Goal: Navigation & Orientation: Find specific page/section

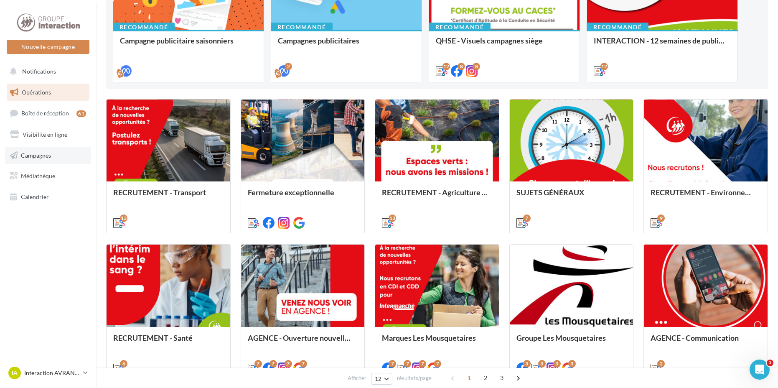
click at [56, 154] on link "Campagnes" at bounding box center [48, 156] width 86 height 18
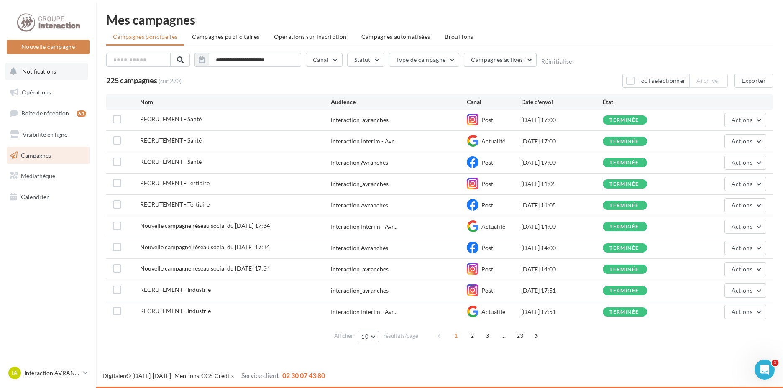
click at [48, 72] on span "Notifications" at bounding box center [39, 71] width 34 height 7
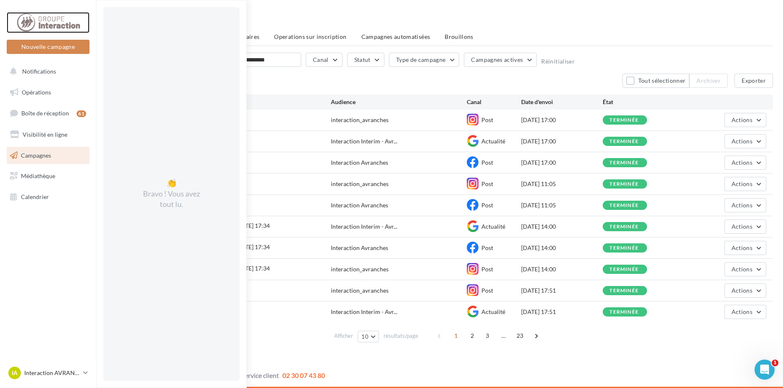
click at [35, 18] on div at bounding box center [48, 22] width 67 height 21
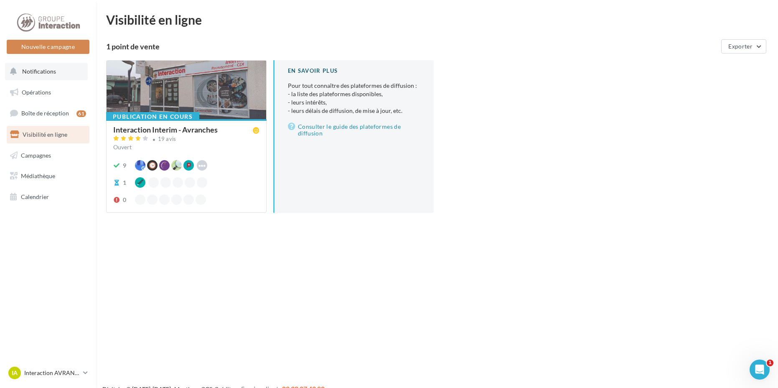
click at [35, 76] on button "Notifications" at bounding box center [46, 72] width 83 height 18
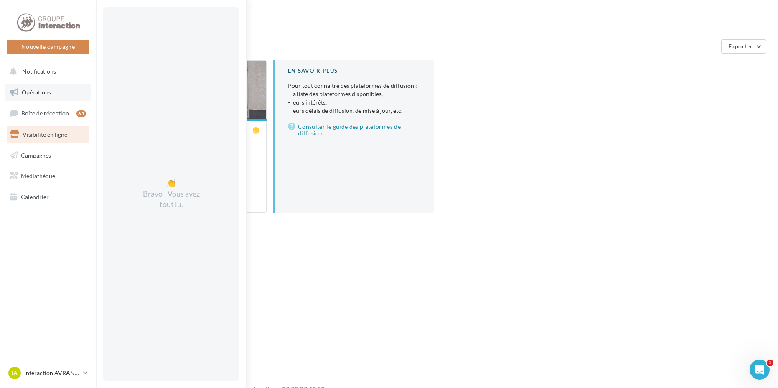
click at [44, 94] on span "Opérations" at bounding box center [36, 92] width 29 height 7
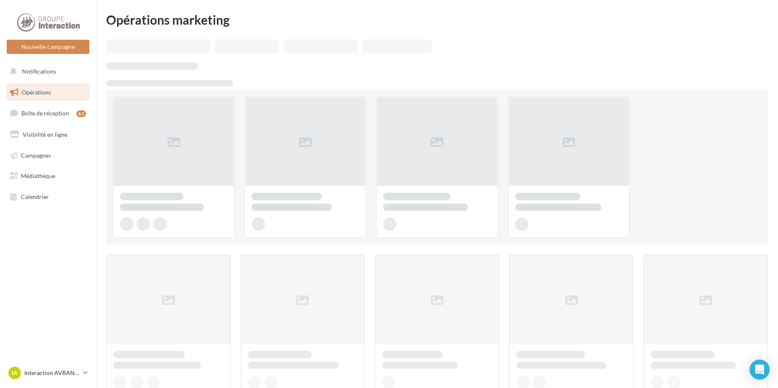
click at [43, 115] on span "Boîte de réception" at bounding box center [45, 113] width 48 height 7
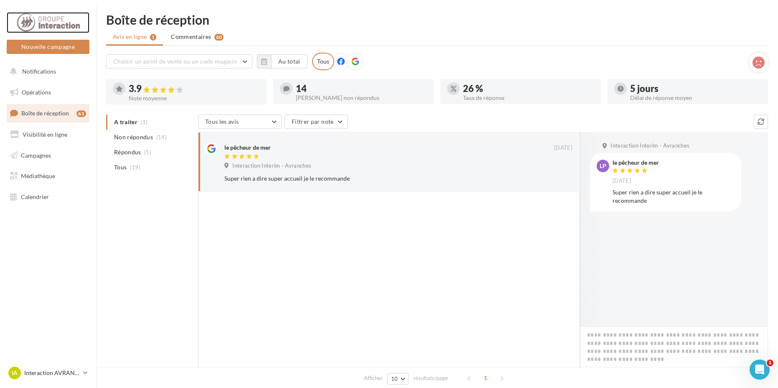
click at [68, 25] on div at bounding box center [48, 22] width 67 height 21
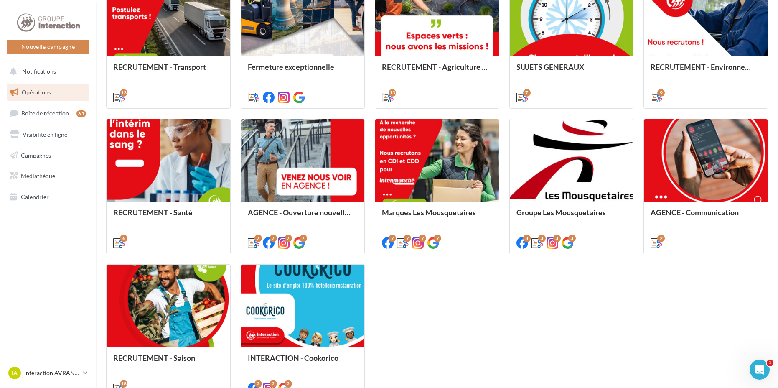
scroll to position [374, 0]
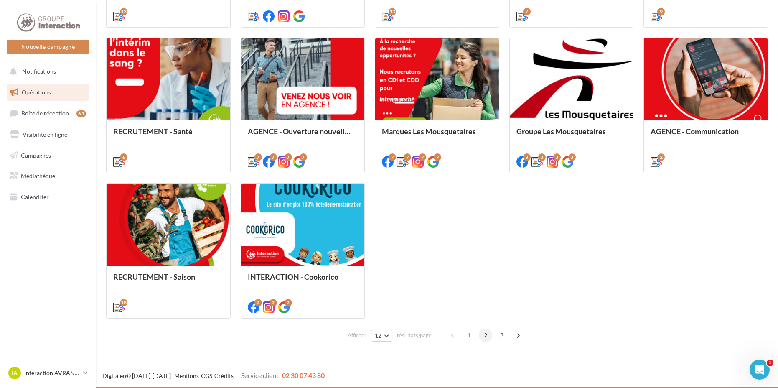
click at [489, 337] on span "2" at bounding box center [485, 335] width 13 height 13
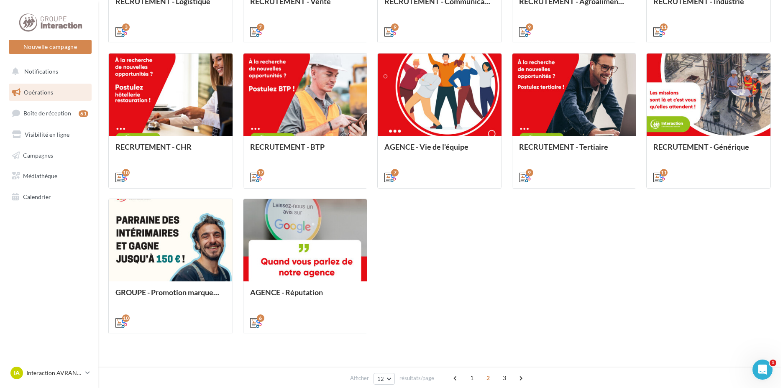
scroll to position [149, 0]
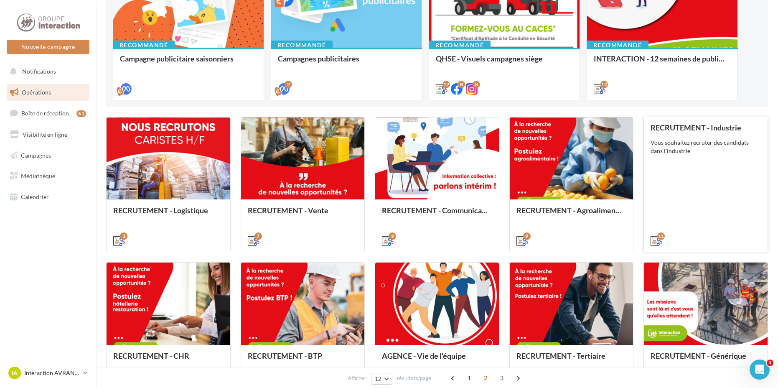
click at [702, 163] on div "RECRUTEMENT - Industrie Vous souhaitez recruter des candidats dans l'industrie" at bounding box center [706, 183] width 110 height 121
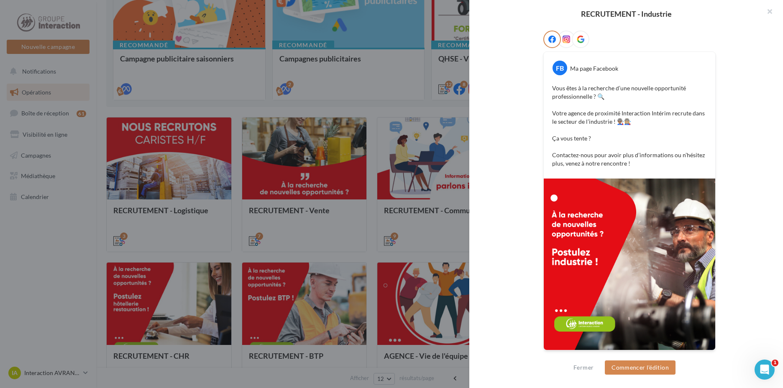
scroll to position [51, 0]
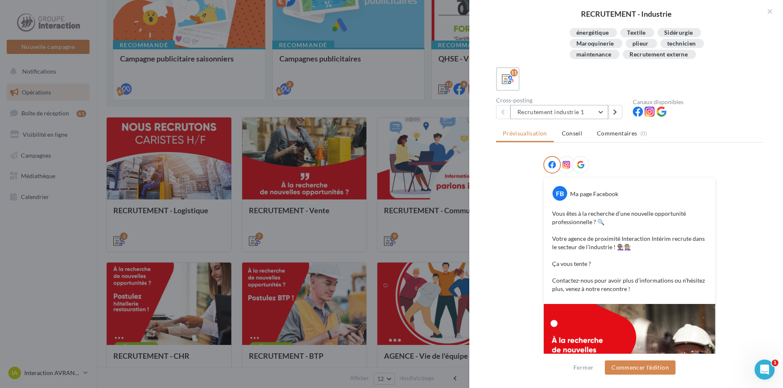
click at [525, 113] on button "Recrutement industrie 1" at bounding box center [559, 112] width 98 height 14
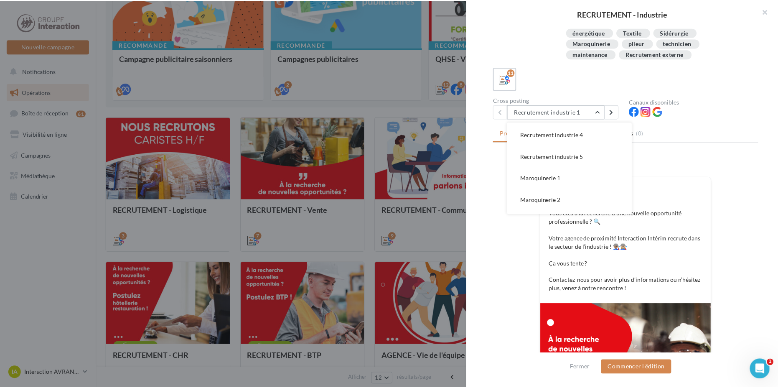
scroll to position [0, 0]
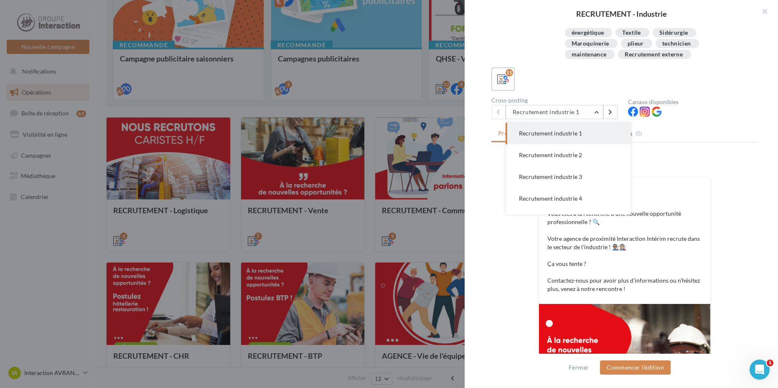
click at [82, 237] on div at bounding box center [389, 194] width 778 height 388
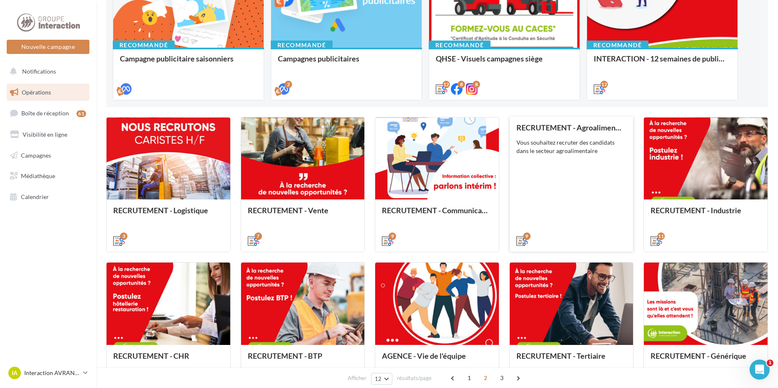
scroll to position [233, 0]
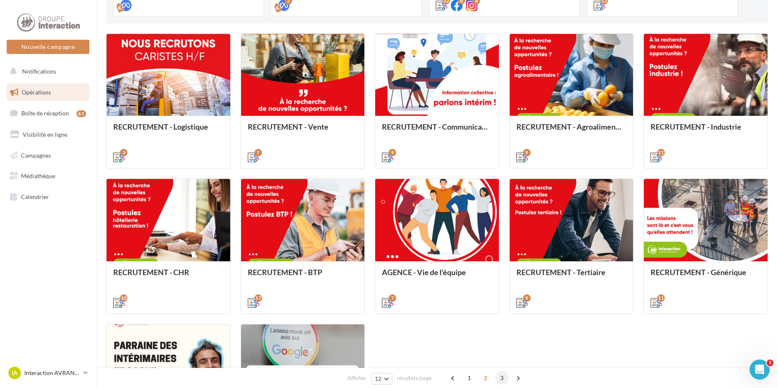
click at [504, 380] on span "3" at bounding box center [501, 377] width 13 height 13
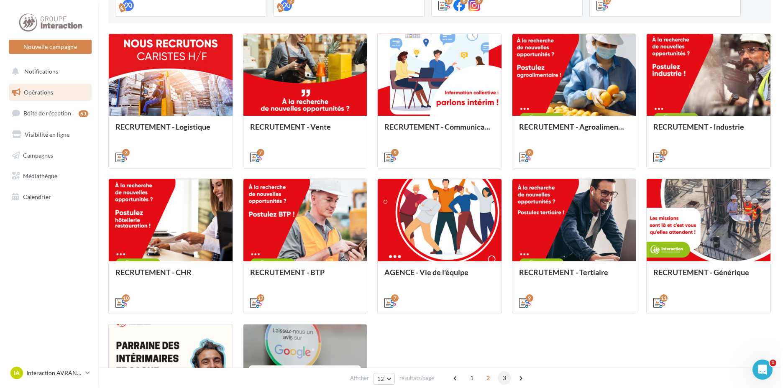
scroll to position [83, 0]
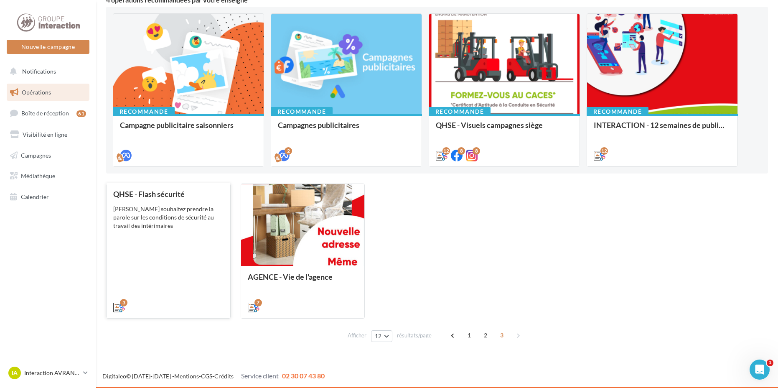
click at [167, 225] on div "[PERSON_NAME] souhaitez prendre la parole sur les conditions de sécurité au tra…" at bounding box center [168, 217] width 110 height 25
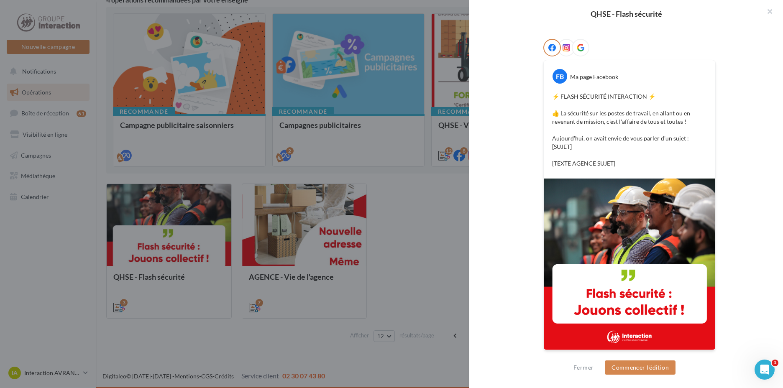
scroll to position [0, 0]
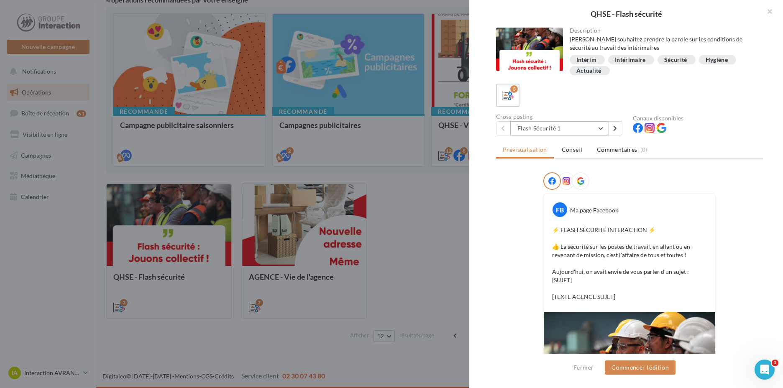
click at [584, 126] on button "Flash Sécurité 1" at bounding box center [559, 128] width 98 height 14
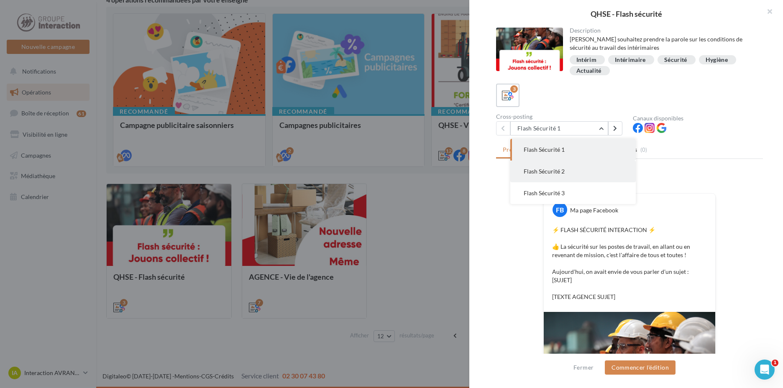
click at [571, 170] on button "Flash Sécurité 2" at bounding box center [572, 172] width 125 height 22
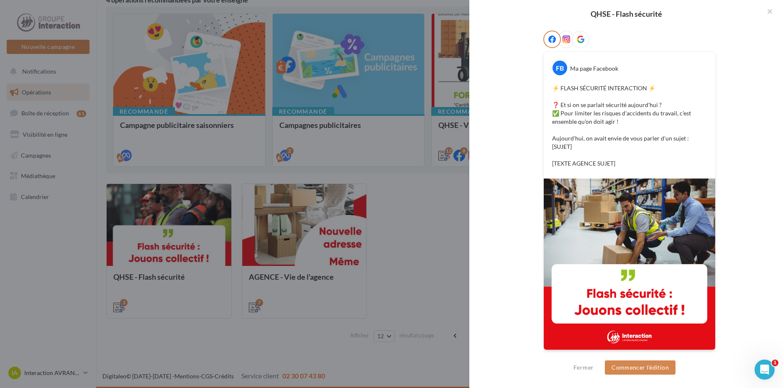
scroll to position [16, 0]
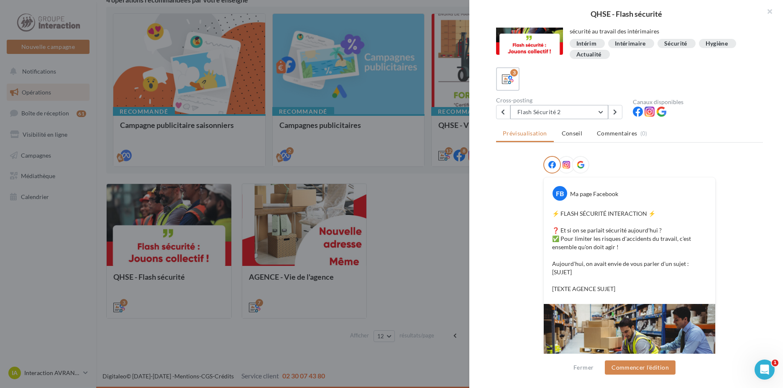
click at [593, 116] on button "Flash Sécurité 2" at bounding box center [559, 112] width 98 height 14
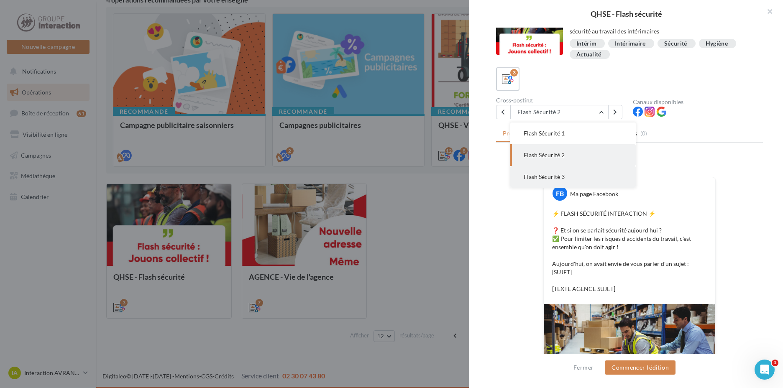
click at [569, 176] on button "Flash Sécurité 3" at bounding box center [572, 177] width 125 height 22
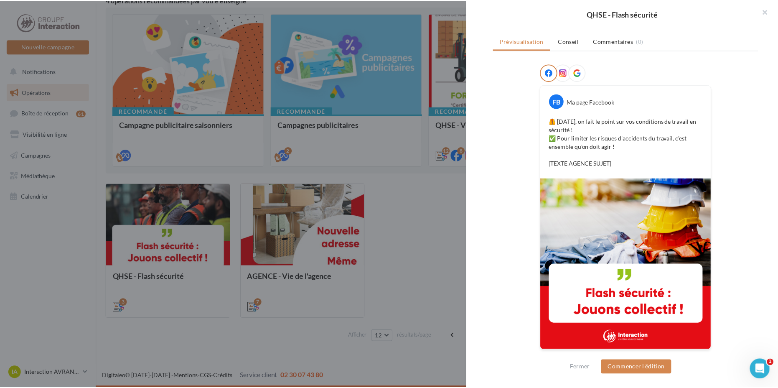
scroll to position [0, 0]
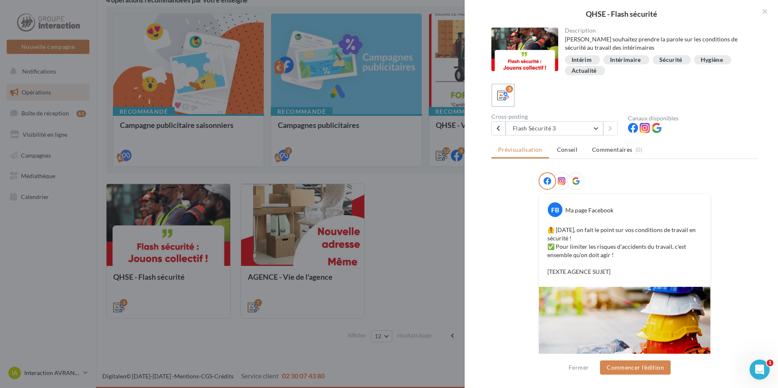
click at [380, 191] on div at bounding box center [389, 194] width 778 height 388
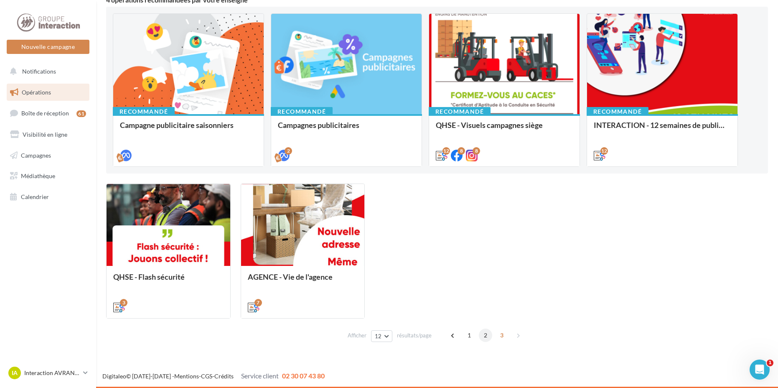
click at [483, 338] on span "2" at bounding box center [485, 335] width 13 height 13
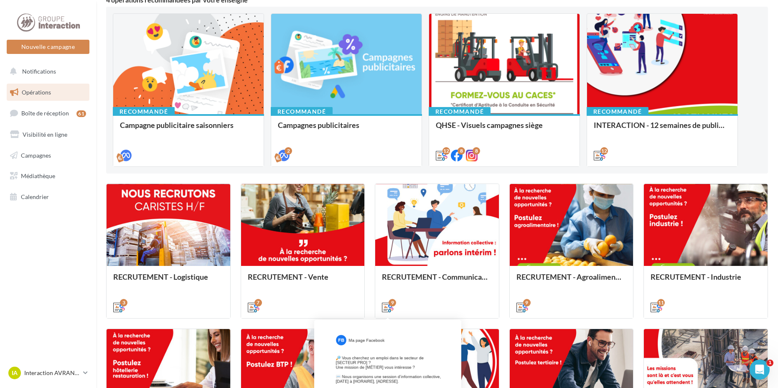
scroll to position [208, 0]
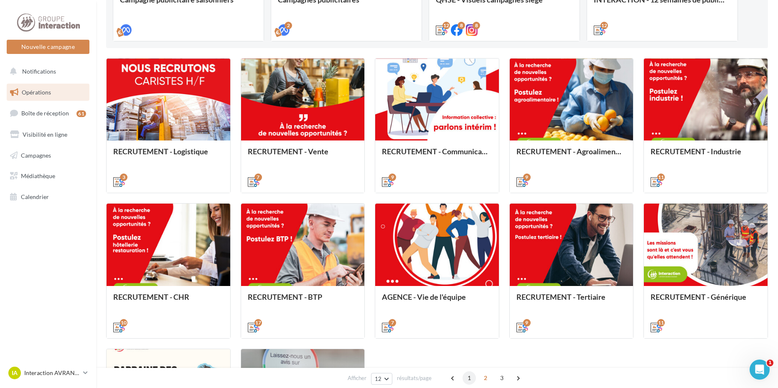
click at [472, 378] on span "1" at bounding box center [469, 377] width 13 height 13
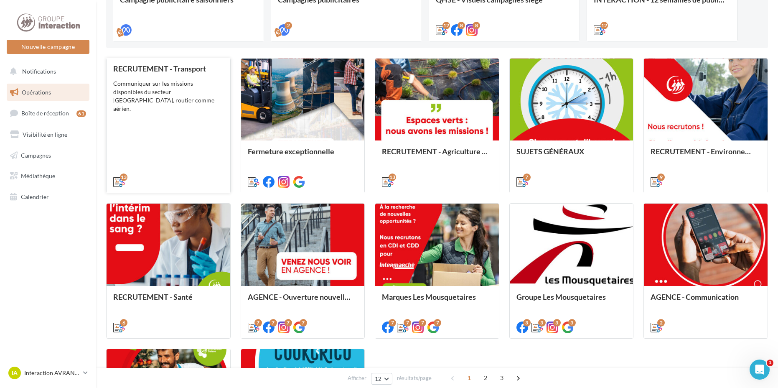
click at [202, 134] on div "RECRUTEMENT - Transport Communiquer sur les missions disponibles du secteur [GE…" at bounding box center [168, 124] width 110 height 121
